Goal: Information Seeking & Learning: Learn about a topic

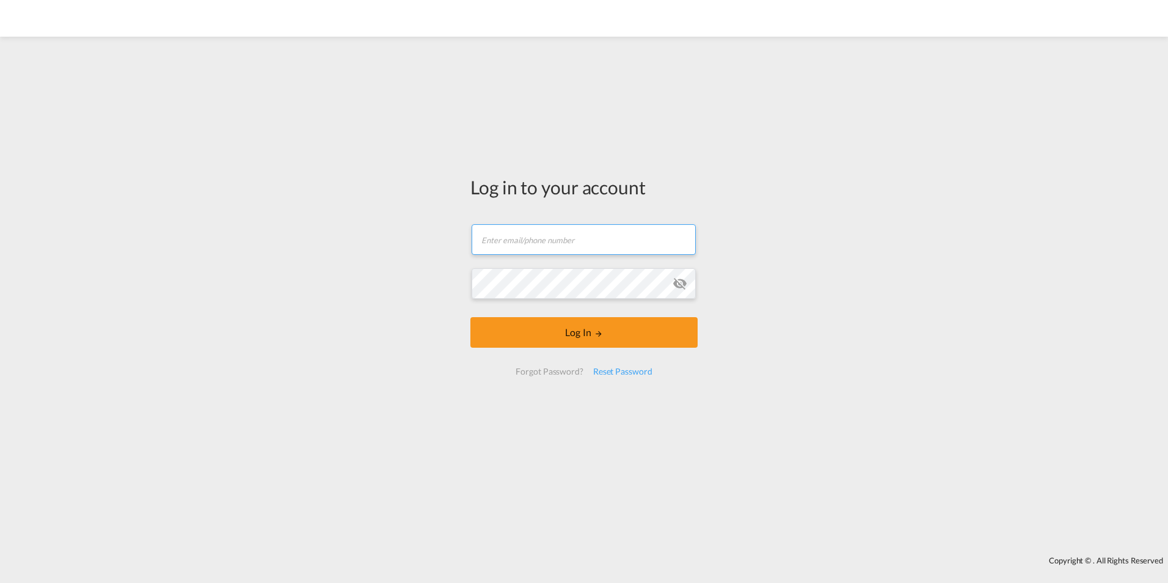
click at [552, 235] on input "text" at bounding box center [584, 239] width 224 height 31
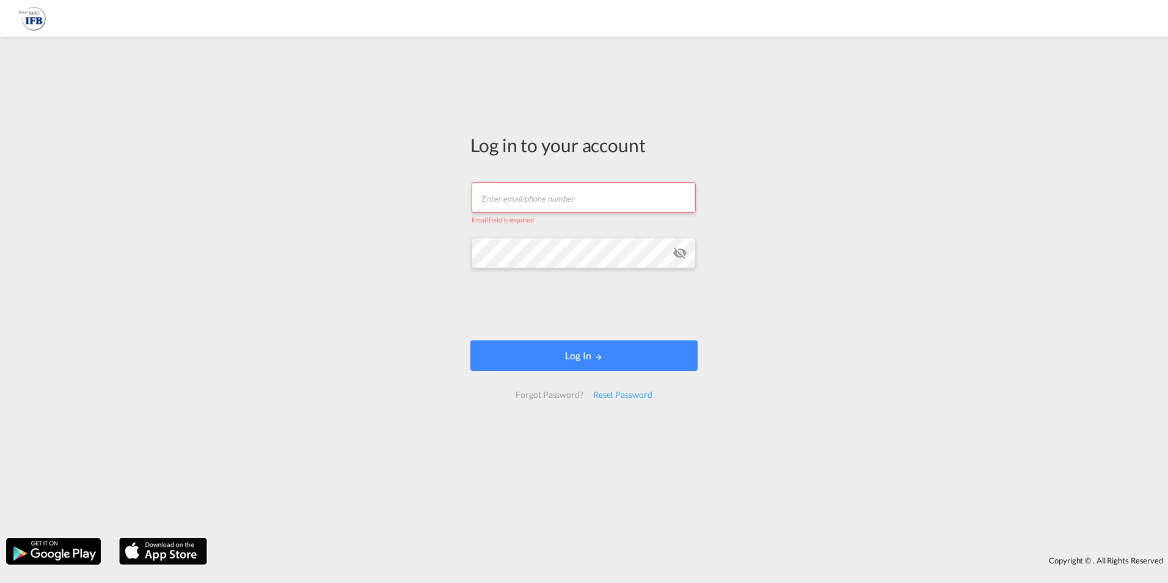
click at [566, 193] on input "text" at bounding box center [584, 197] width 224 height 31
type input "[PERSON_NAME][EMAIL_ADDRESS][DOMAIN_NAME]"
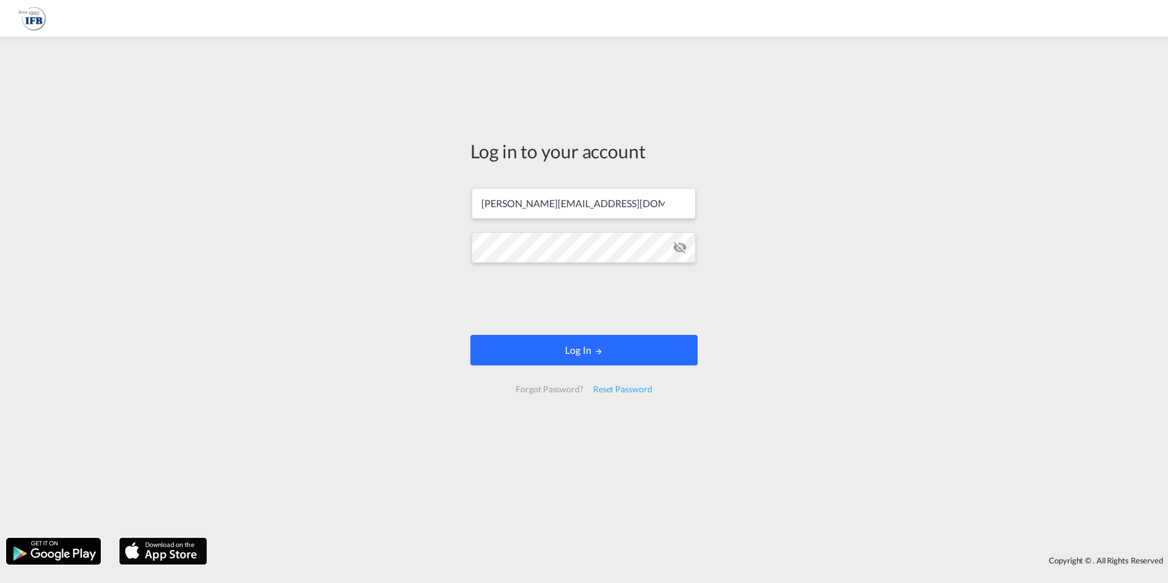
click at [626, 354] on button "Log In" at bounding box center [584, 350] width 227 height 31
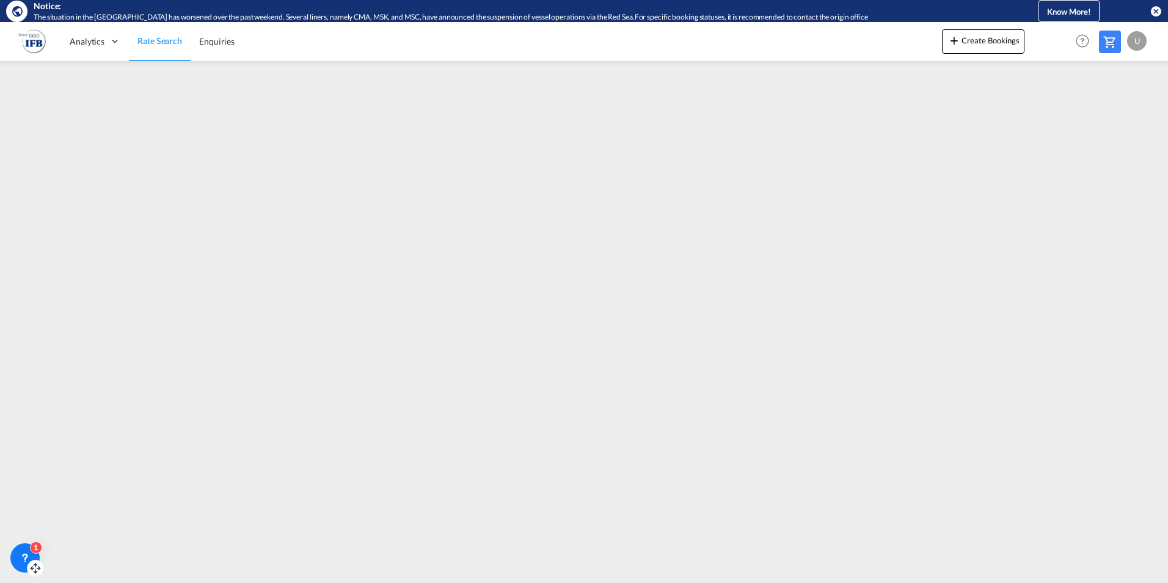
click at [35, 556] on div "1" at bounding box center [24, 557] width 29 height 29
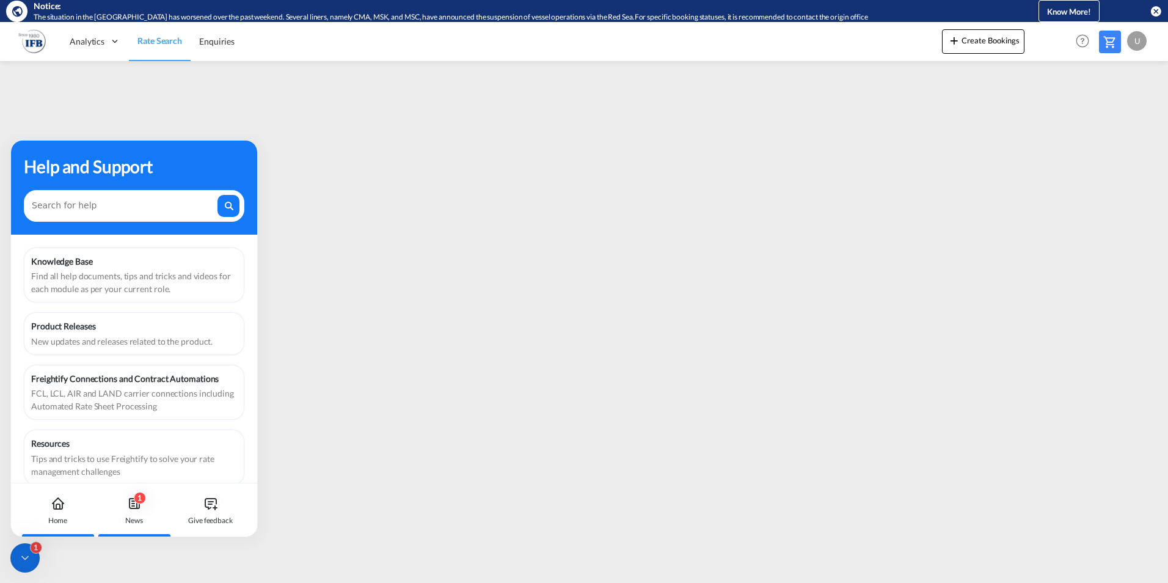
click at [159, 500] on div "1 News" at bounding box center [134, 510] width 68 height 54
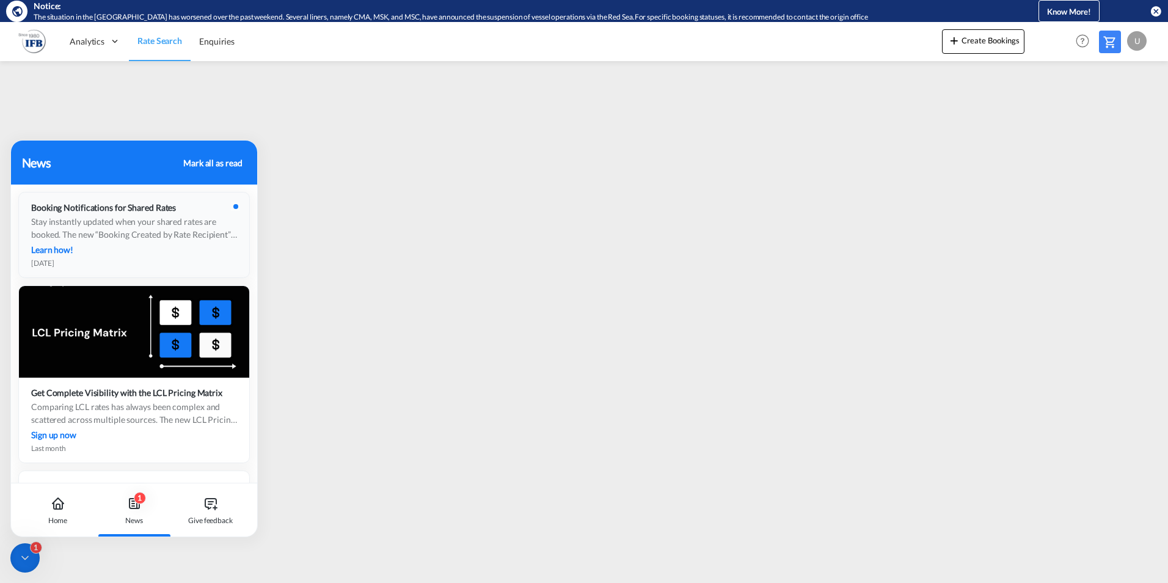
click at [233, 199] on div "Booking Notifications for Shared Rates Stay instantly updated when your shared …" at bounding box center [134, 234] width 230 height 85
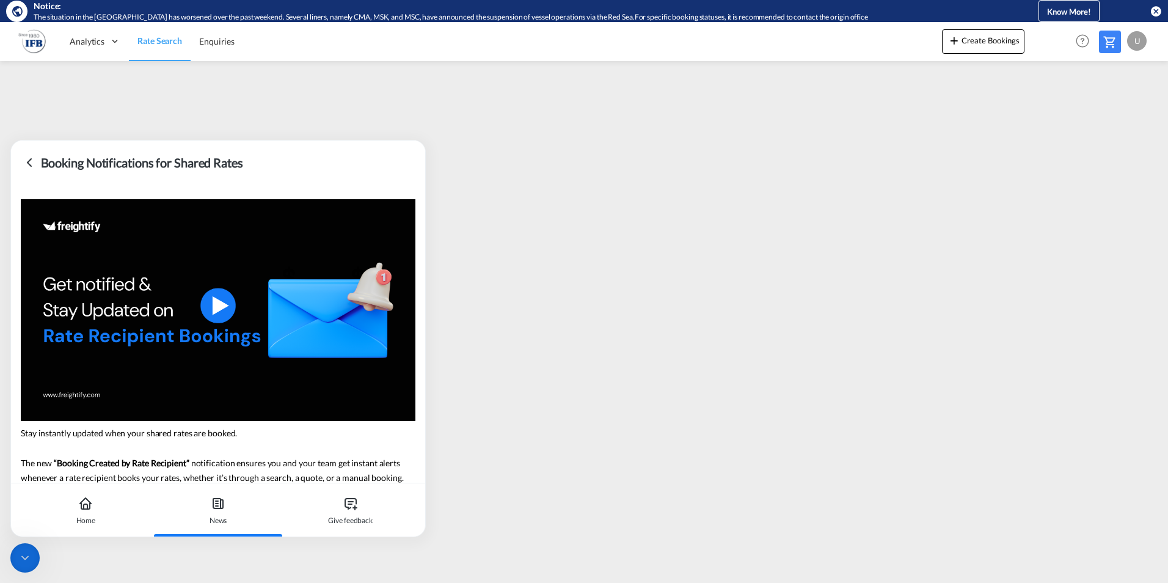
click at [13, 553] on div at bounding box center [24, 557] width 29 height 29
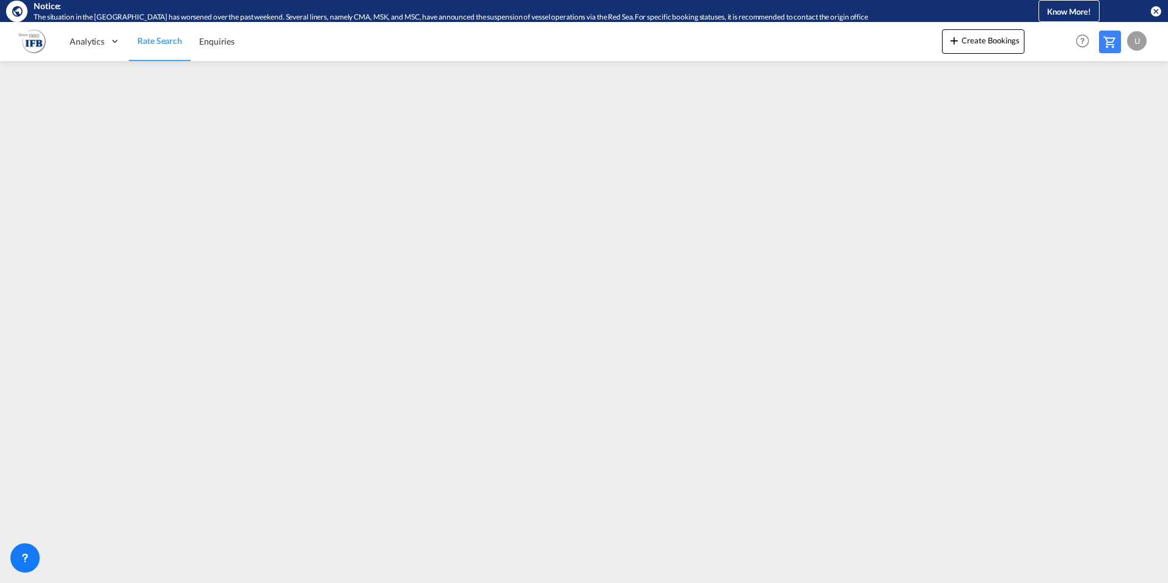
click at [1129, 37] on div "U" at bounding box center [1137, 41] width 20 height 20
click at [1106, 116] on button "Logout" at bounding box center [1122, 115] width 79 height 24
